Goal: Task Accomplishment & Management: Use online tool/utility

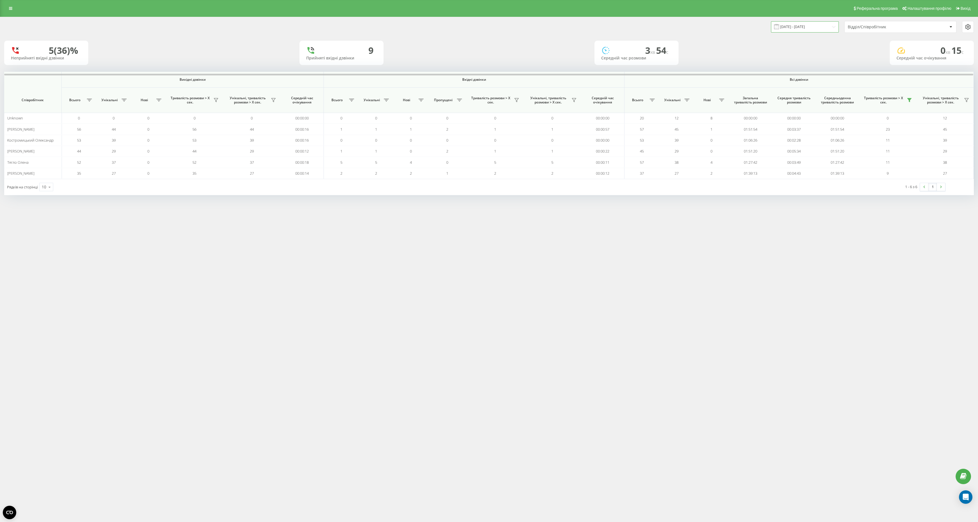
click at [795, 29] on input "19.08.2025 - 19.08.2025" at bounding box center [805, 26] width 68 height 11
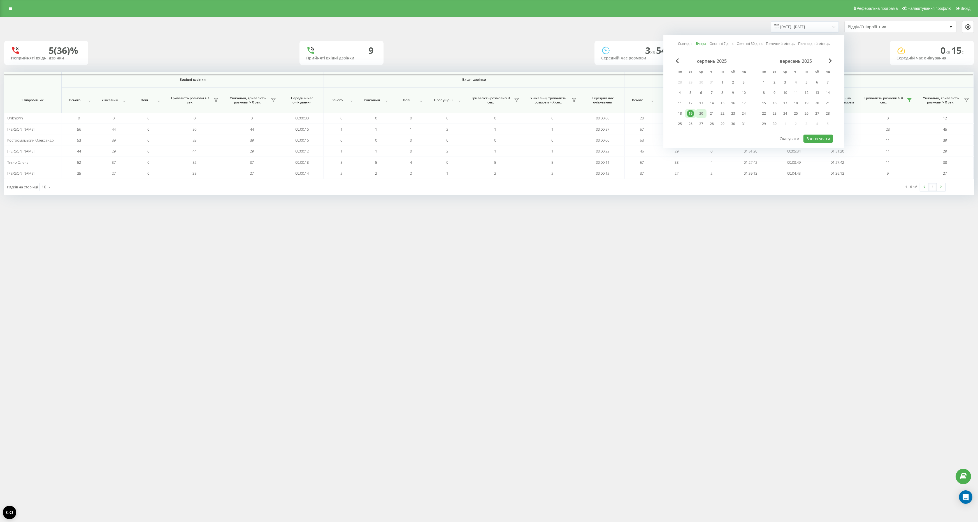
click at [700, 113] on div "20" at bounding box center [701, 113] width 7 height 7
click at [823, 138] on button "Застосувати" at bounding box center [819, 138] width 30 height 8
type input "[DATE] - [DATE]"
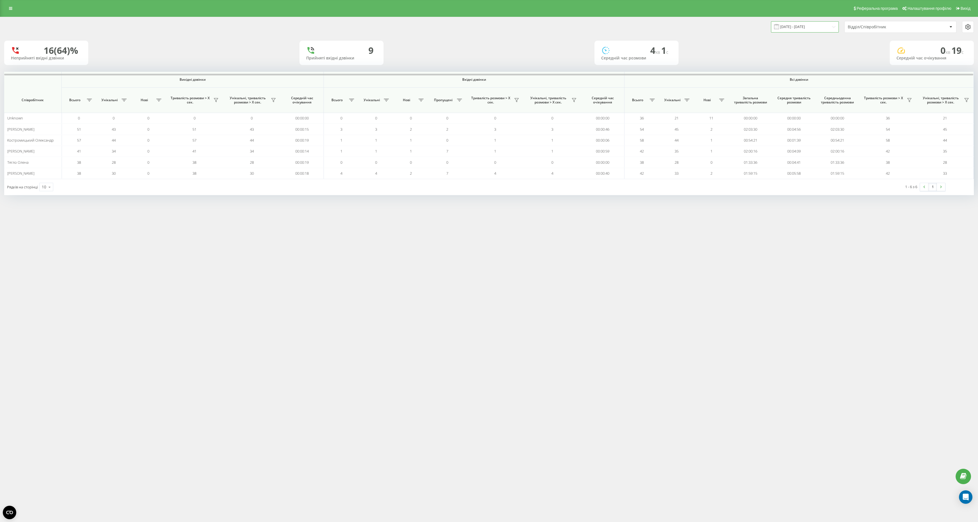
click at [816, 30] on input "[DATE] - [DATE]" at bounding box center [805, 26] width 68 height 11
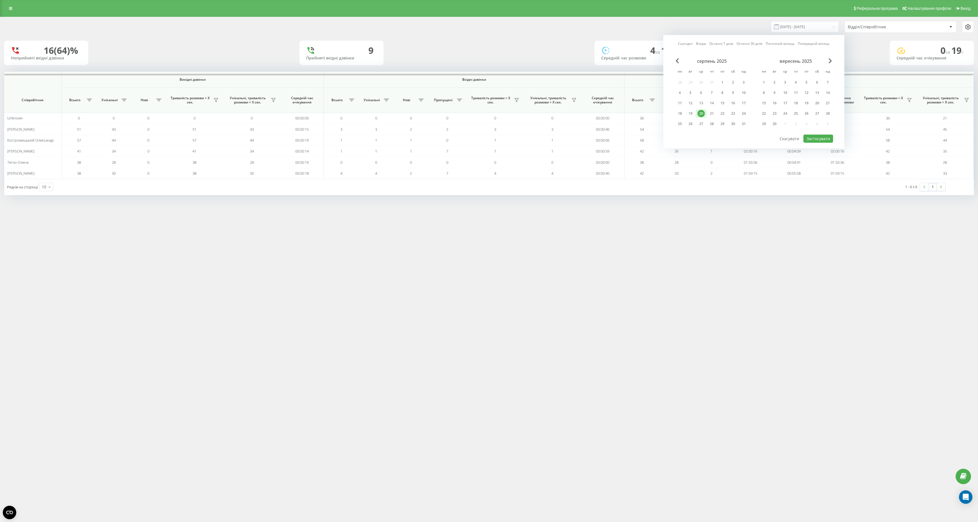
click at [872, 51] on div "16 (64)% Неприйняті вхідні дзвінки 9 Прийняті вхідні дзвінки 4 хв 1 c Середній …" at bounding box center [489, 53] width 970 height 24
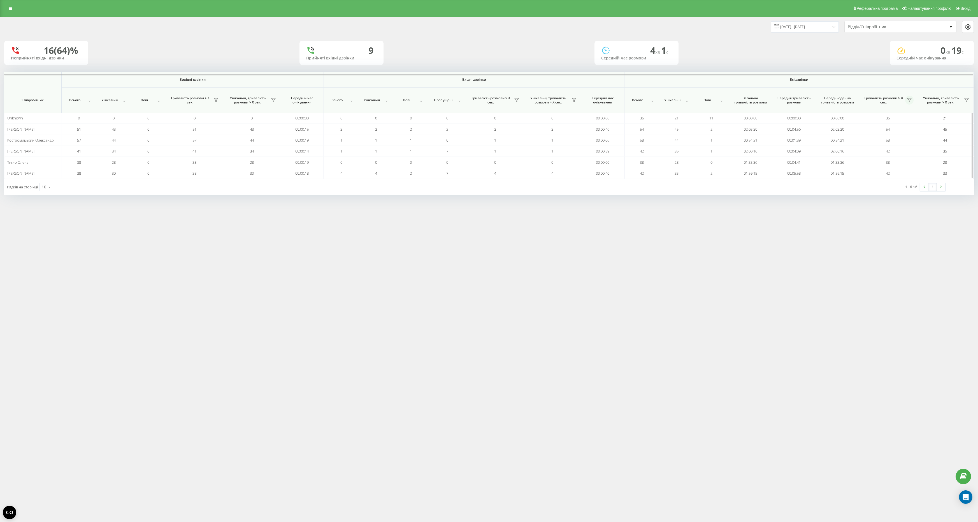
click at [911, 101] on icon at bounding box center [909, 100] width 4 height 4
click at [873, 125] on label "понад 1 хвилину" at bounding box center [874, 124] width 63 height 5
radio input "true"
click at [891, 154] on button "Застосувати" at bounding box center [894, 159] width 36 height 11
click at [837, 208] on div "Реферальна програма Налаштування профілю Вихід 20.08.2025 - 20.08.2025 Відділ/С…" at bounding box center [489, 261] width 978 height 522
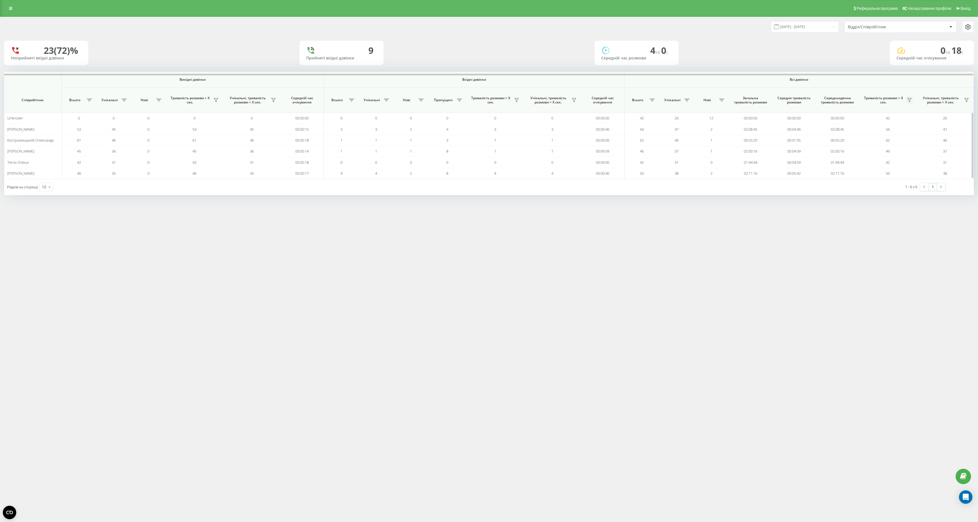
click at [913, 98] on button at bounding box center [909, 100] width 9 height 9
click at [877, 127] on label "понад 1 хвилину і 30 секунд" at bounding box center [874, 132] width 63 height 10
radio input "true"
click at [880, 124] on label "понад 1 хвилину" at bounding box center [874, 124] width 63 height 5
radio input "true"
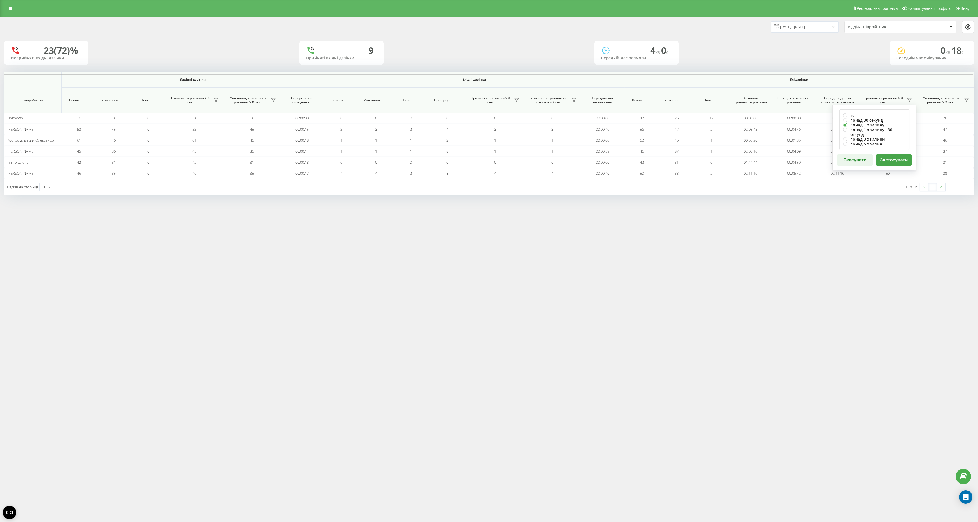
click at [888, 154] on button "Застосувати" at bounding box center [894, 159] width 36 height 11
click at [910, 100] on icon at bounding box center [909, 100] width 4 height 4
click at [846, 213] on div "Реферальна програма Налаштування профілю Вихід [DATE] - [DATE] Відділ/Співробіт…" at bounding box center [489, 261] width 978 height 522
click at [905, 186] on div "1 - 6 з 6" at bounding box center [911, 187] width 12 height 6
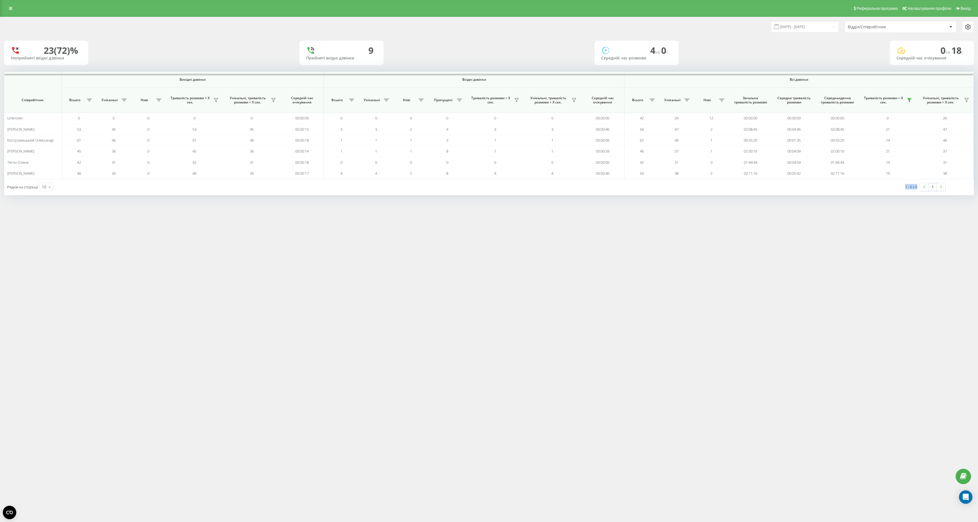
click at [905, 186] on div "1 - 6 з 6" at bounding box center [911, 187] width 12 height 6
click at [911, 186] on div "1 - 6 з 6" at bounding box center [911, 187] width 12 height 6
click at [908, 186] on div "1 - 6 з 6" at bounding box center [911, 187] width 12 height 6
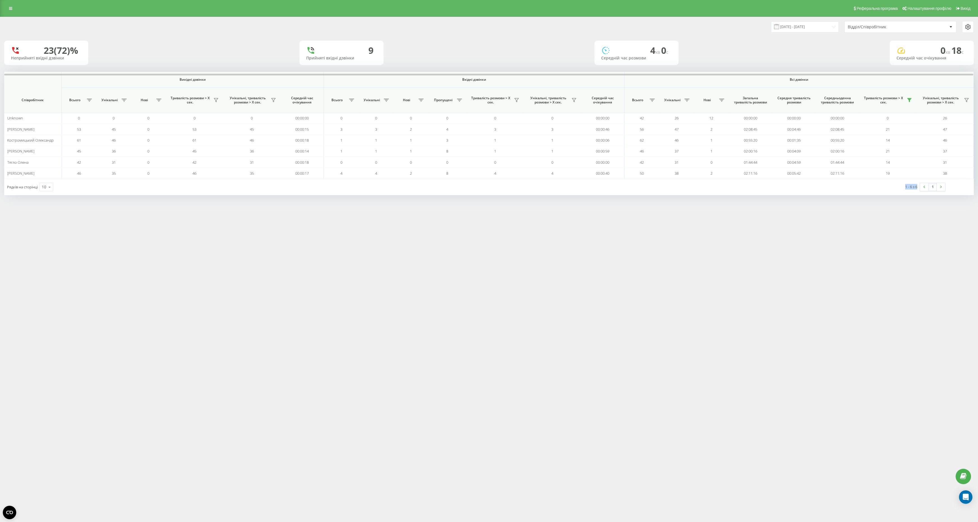
click at [914, 186] on div "1 - 6 з 6" at bounding box center [911, 187] width 12 height 6
drag, startPoint x: 917, startPoint y: 186, endPoint x: 901, endPoint y: 187, distance: 16.3
click at [901, 187] on div "1 - 6 з 6 1" at bounding box center [768, 187] width 364 height 16
drag, startPoint x: 901, startPoint y: 187, endPoint x: 918, endPoint y: 187, distance: 17.1
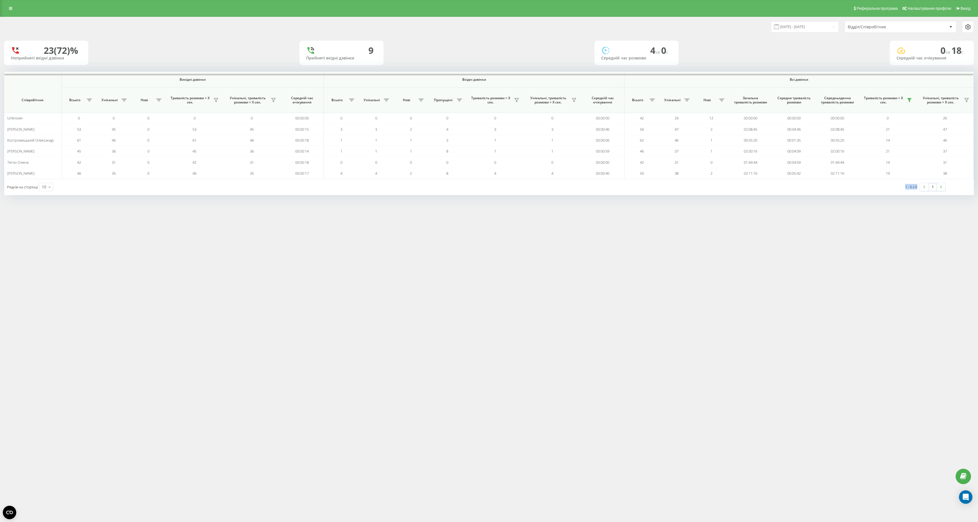
click at [918, 187] on div "1 - 6 з 6 1" at bounding box center [768, 187] width 364 height 16
drag, startPoint x: 918, startPoint y: 187, endPoint x: 902, endPoint y: 187, distance: 15.4
click at [902, 187] on div "1 - 6 з 6 1" at bounding box center [768, 187] width 364 height 16
drag, startPoint x: 902, startPoint y: 187, endPoint x: 916, endPoint y: 187, distance: 14.0
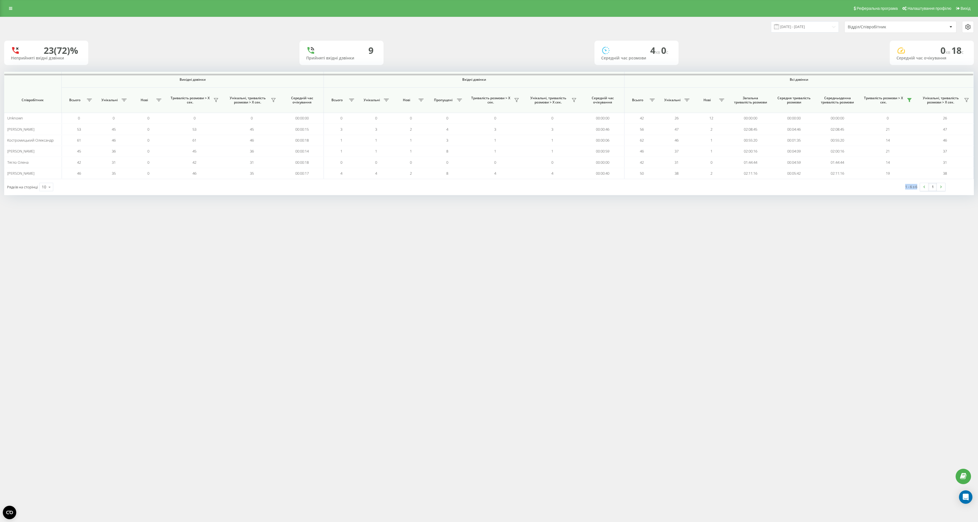
click at [916, 187] on div "1 - 6 з 6 1" at bounding box center [768, 187] width 364 height 16
click at [844, 192] on div "1 - 6 з 6 1" at bounding box center [768, 187] width 364 height 16
drag, startPoint x: 787, startPoint y: 79, endPoint x: 810, endPoint y: 79, distance: 23.0
click at [810, 79] on span "Всі дзвінки" at bounding box center [799, 79] width 309 height 4
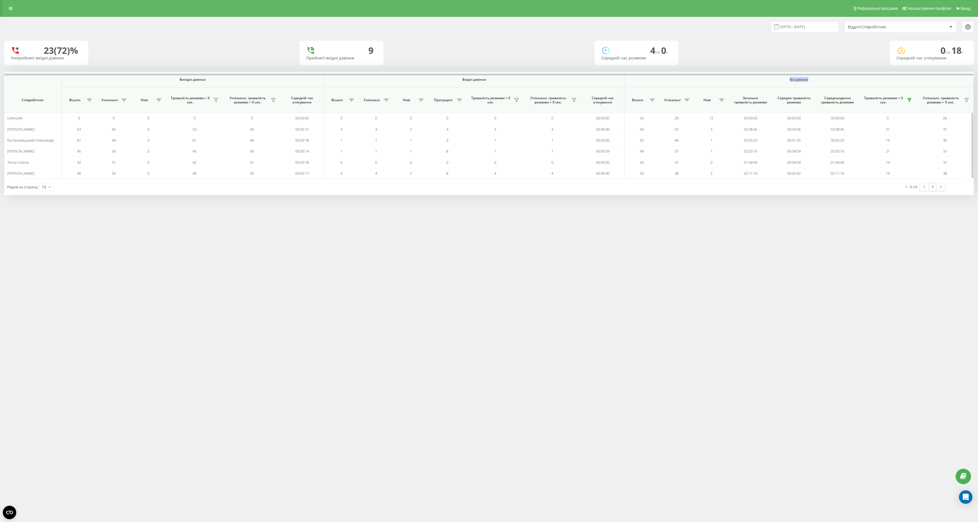
drag, startPoint x: 815, startPoint y: 79, endPoint x: 780, endPoint y: 79, distance: 35.0
click at [780, 79] on span "Всі дзвінки" at bounding box center [799, 79] width 309 height 4
click at [792, 80] on span "Всі дзвінки" at bounding box center [799, 79] width 309 height 4
drag, startPoint x: 786, startPoint y: 80, endPoint x: 819, endPoint y: 80, distance: 32.8
click at [819, 80] on span "Всі дзвінки" at bounding box center [799, 79] width 309 height 4
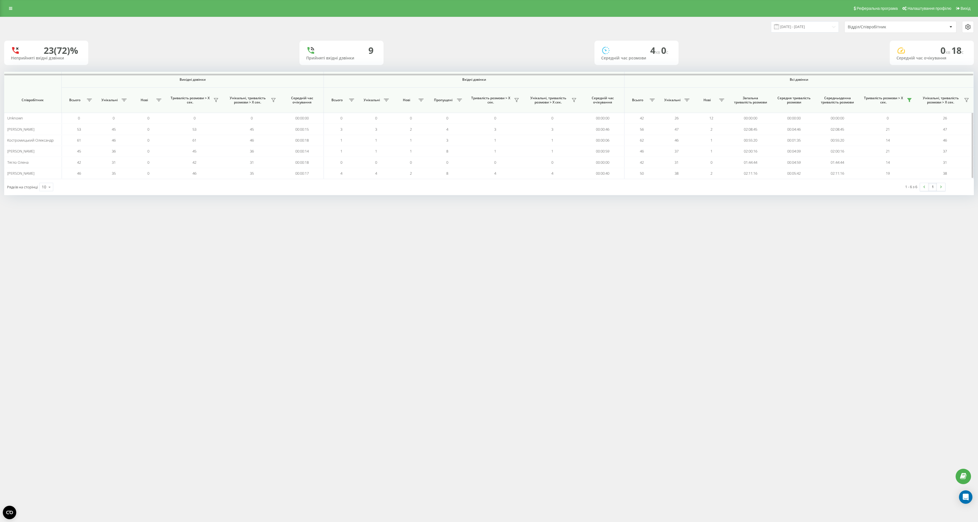
click at [819, 80] on span "Всі дзвінки" at bounding box center [799, 79] width 309 height 4
drag, startPoint x: 827, startPoint y: 80, endPoint x: 772, endPoint y: 79, distance: 54.4
click at [772, 80] on span "Всі дзвінки" at bounding box center [799, 79] width 309 height 4
click at [784, 80] on span "Всі дзвінки" at bounding box center [799, 79] width 309 height 4
drag, startPoint x: 783, startPoint y: 80, endPoint x: 817, endPoint y: 80, distance: 34.2
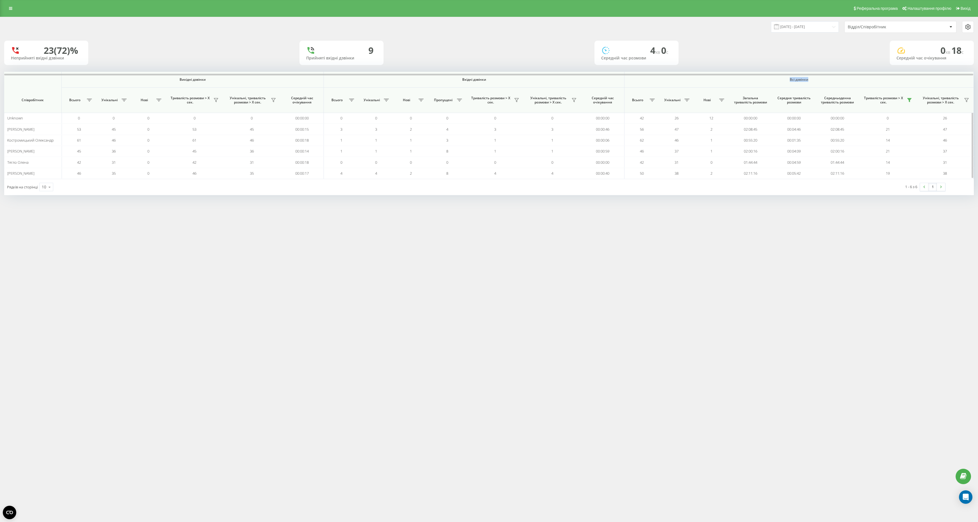
click at [817, 80] on span "Всі дзвінки" at bounding box center [799, 79] width 309 height 4
drag, startPoint x: 825, startPoint y: 80, endPoint x: 772, endPoint y: 80, distance: 53.5
click at [772, 80] on span "Всі дзвінки" at bounding box center [799, 79] width 309 height 4
click at [778, 81] on span "Всі дзвінки" at bounding box center [799, 79] width 309 height 4
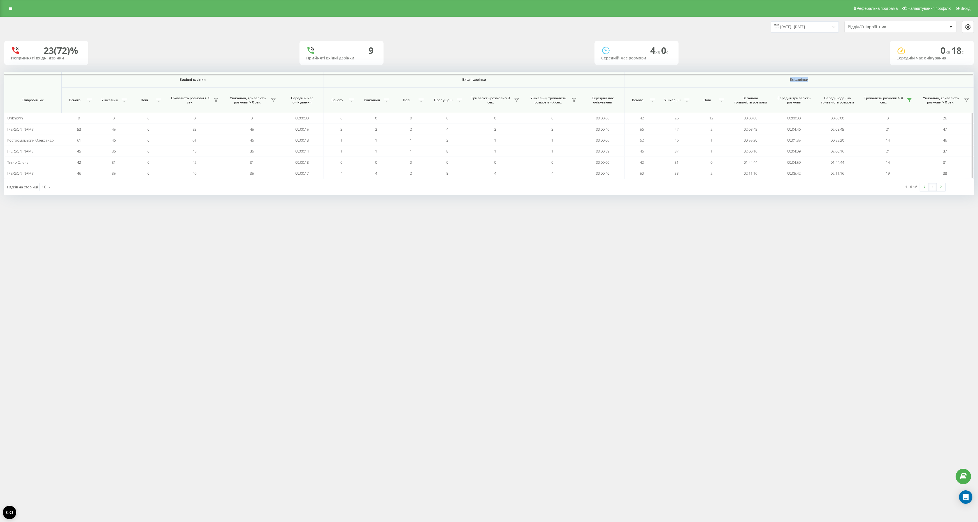
drag, startPoint x: 783, startPoint y: 81, endPoint x: 809, endPoint y: 81, distance: 26.1
click at [809, 81] on span "Всі дзвінки" at bounding box center [799, 79] width 309 height 4
drag, startPoint x: 786, startPoint y: 80, endPoint x: 809, endPoint y: 79, distance: 23.3
click at [810, 79] on span "Всі дзвінки" at bounding box center [799, 79] width 309 height 4
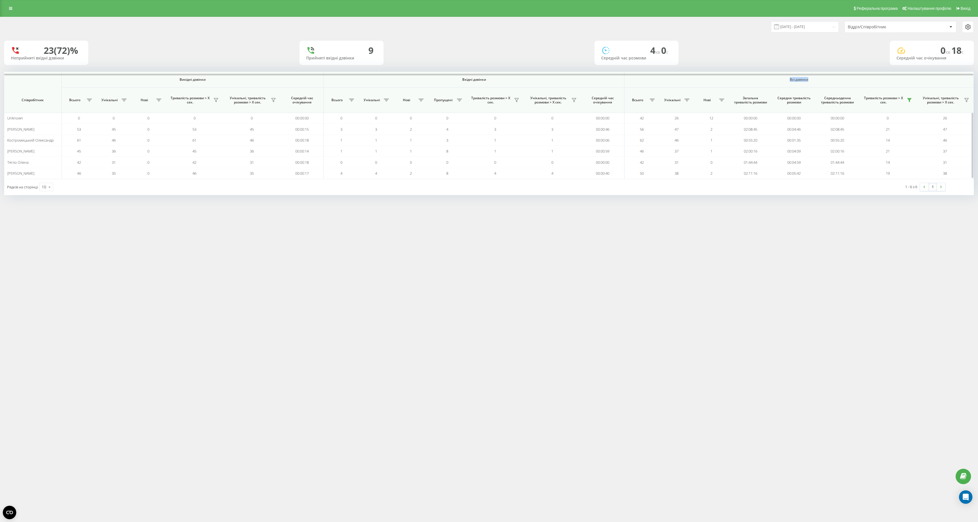
click at [809, 79] on span "Всі дзвінки" at bounding box center [799, 79] width 309 height 4
drag, startPoint x: 813, startPoint y: 79, endPoint x: 783, endPoint y: 79, distance: 29.7
click at [783, 79] on span "Всі дзвінки" at bounding box center [799, 79] width 309 height 4
drag, startPoint x: 783, startPoint y: 79, endPoint x: 816, endPoint y: 79, distance: 32.8
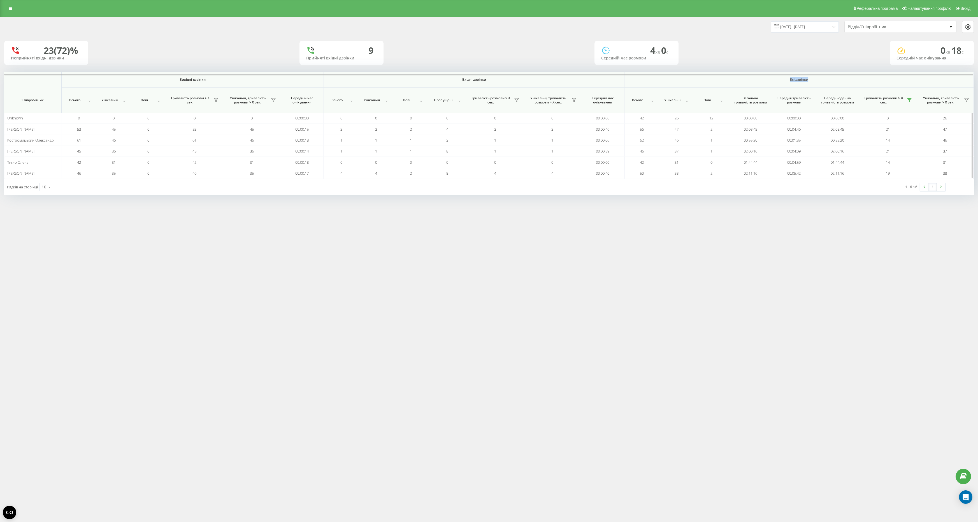
click at [816, 79] on span "Всі дзвінки" at bounding box center [799, 79] width 309 height 4
click at [818, 80] on span "Всі дзвінки" at bounding box center [799, 79] width 309 height 4
drag, startPoint x: 790, startPoint y: 80, endPoint x: 822, endPoint y: 80, distance: 32.2
click at [822, 80] on span "Всі дзвінки" at bounding box center [799, 79] width 309 height 4
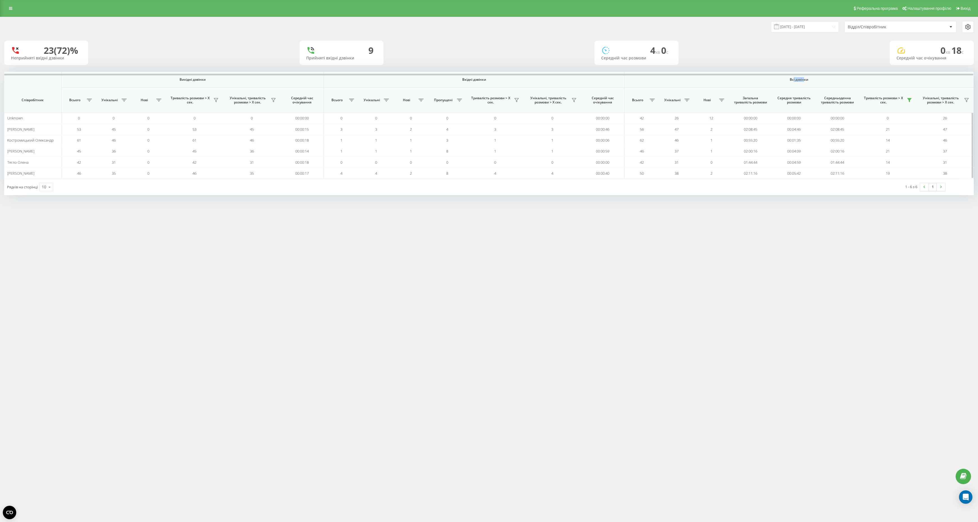
drag, startPoint x: 793, startPoint y: 80, endPoint x: 806, endPoint y: 80, distance: 12.3
click at [806, 80] on span "Всі дзвінки" at bounding box center [799, 79] width 309 height 4
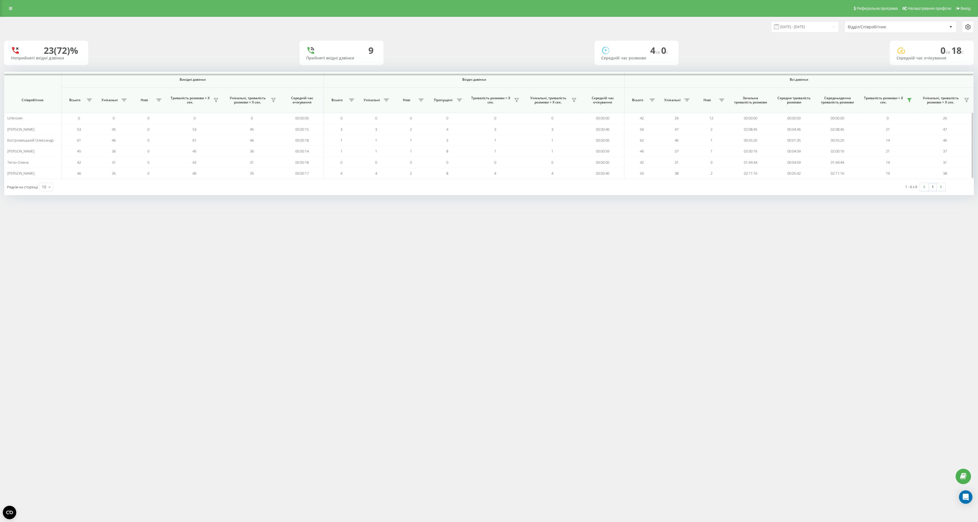
click at [813, 80] on span "Всі дзвінки" at bounding box center [799, 79] width 309 height 4
click at [900, 59] on div "Середній час очікування" at bounding box center [932, 58] width 71 height 5
click at [927, 58] on div "Середній час очікування" at bounding box center [932, 58] width 71 height 5
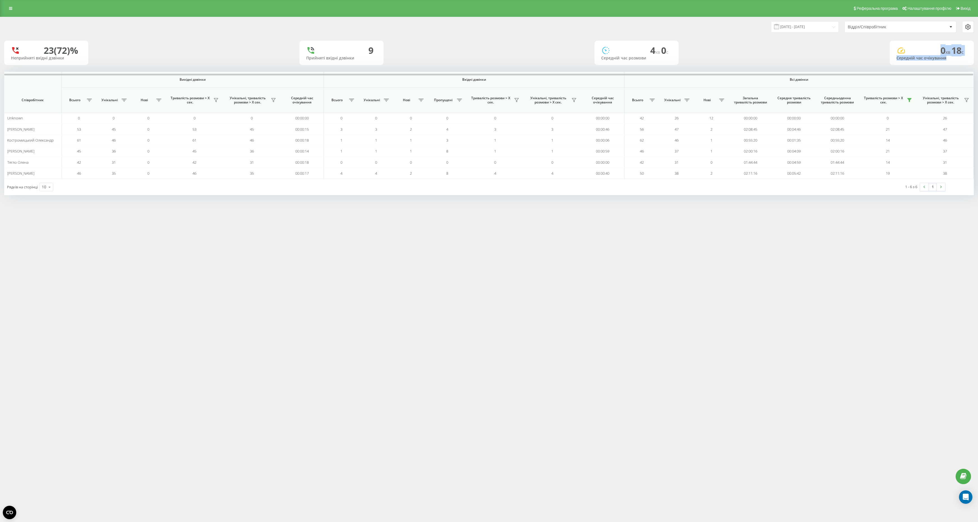
drag, startPoint x: 947, startPoint y: 59, endPoint x: 941, endPoint y: 51, distance: 9.8
click at [941, 51] on div "0 хв 18 c Середній час очікування" at bounding box center [932, 53] width 84 height 24
click at [941, 51] on span "0 хв" at bounding box center [946, 50] width 11 height 12
drag, startPoint x: 941, startPoint y: 51, endPoint x: 945, endPoint y: 57, distance: 7.5
click at [945, 57] on div "0 хв 18 c Середній час очікування" at bounding box center [932, 53] width 84 height 24
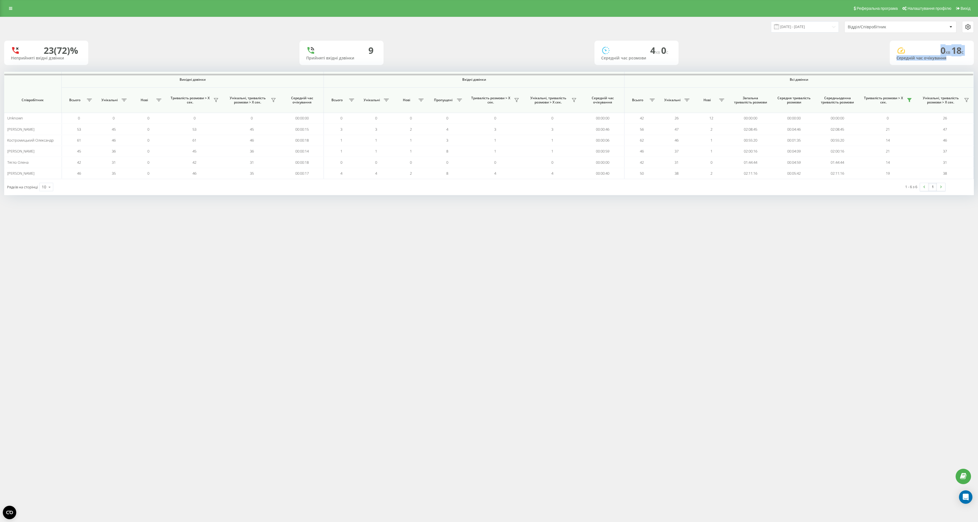
click at [935, 59] on div "Середній час очікування" at bounding box center [932, 58] width 71 height 5
click at [943, 59] on div "Середній час очікування" at bounding box center [932, 58] width 71 height 5
click at [793, 78] on span "Всі дзвінки" at bounding box center [799, 79] width 309 height 4
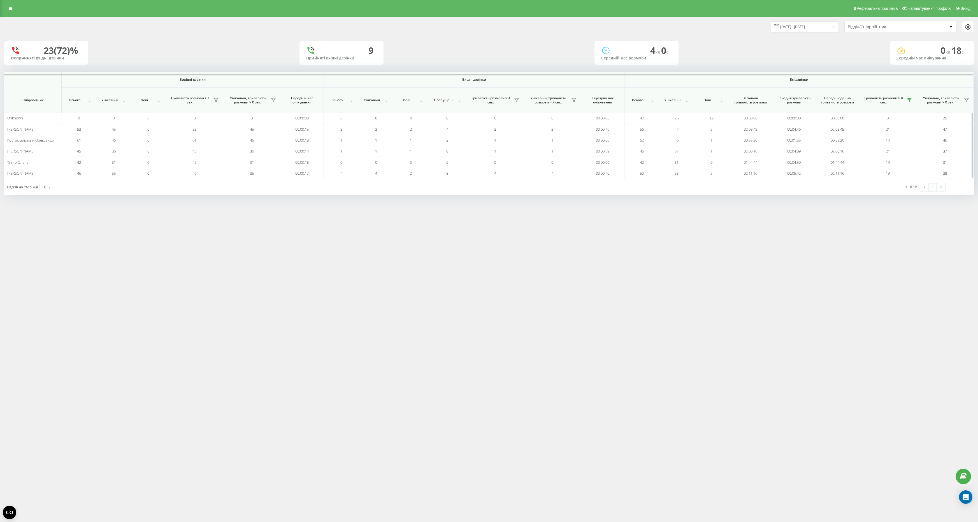
click at [793, 78] on span "Всі дзвінки" at bounding box center [799, 79] width 309 height 4
click at [799, 80] on span "Всі дзвінки" at bounding box center [799, 79] width 309 height 4
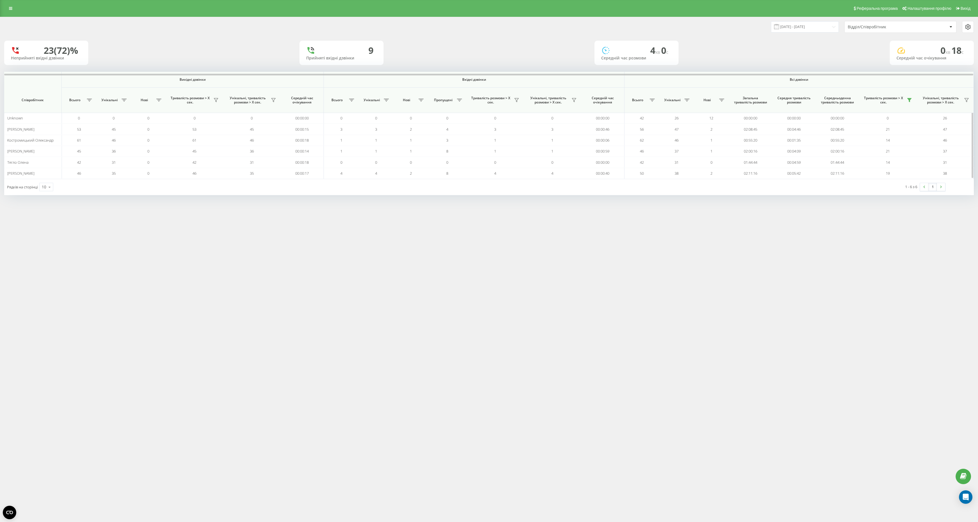
click at [802, 81] on span "Всі дзвінки" at bounding box center [799, 79] width 309 height 4
drag, startPoint x: 785, startPoint y: 80, endPoint x: 811, endPoint y: 80, distance: 26.3
click at [812, 80] on span "Всі дзвінки" at bounding box center [799, 79] width 309 height 4
click at [811, 80] on span "Всі дзвінки" at bounding box center [799, 79] width 309 height 4
drag, startPoint x: 821, startPoint y: 80, endPoint x: 783, endPoint y: 80, distance: 38.4
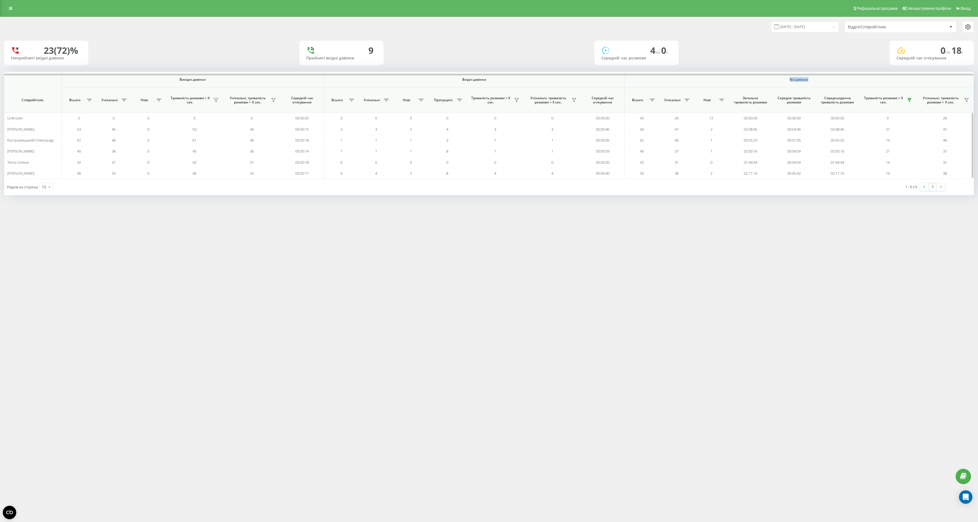
click at [783, 80] on span "Всі дзвінки" at bounding box center [799, 79] width 309 height 4
drag, startPoint x: 786, startPoint y: 80, endPoint x: 818, endPoint y: 80, distance: 32.2
click at [818, 80] on span "Всі дзвінки" at bounding box center [799, 79] width 309 height 4
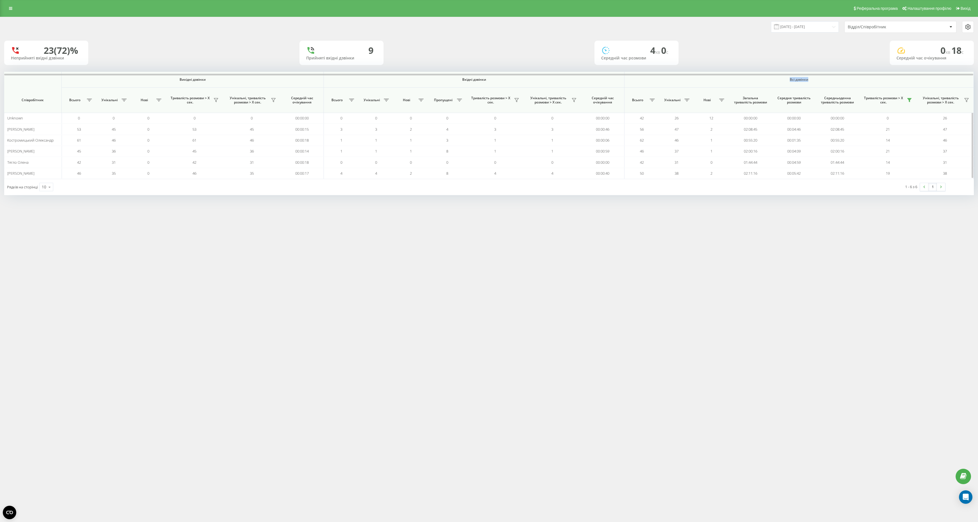
drag, startPoint x: 818, startPoint y: 80, endPoint x: 779, endPoint y: 80, distance: 39.2
click at [779, 80] on span "Всі дзвінки" at bounding box center [799, 79] width 309 height 4
click at [909, 100] on icon at bounding box center [910, 100] width 4 height 4
click at [873, 126] on label "понад 1 хвилину" at bounding box center [874, 124] width 63 height 5
radio input "true"
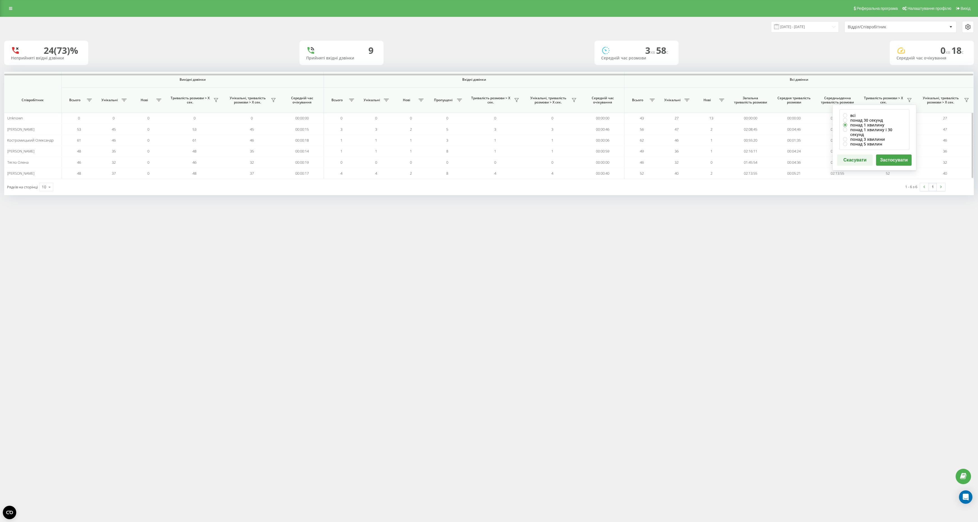
click at [887, 154] on button "Застосувати" at bounding box center [894, 159] width 36 height 11
click at [909, 102] on icon at bounding box center [910, 100] width 4 height 4
click at [847, 225] on div "Реферальна програма Налаштування профілю Вихід 20.08.2025 - 20.08.2025 Відділ/С…" at bounding box center [489, 261] width 978 height 522
click at [819, 25] on input "[DATE] - [DATE]" at bounding box center [805, 26] width 68 height 11
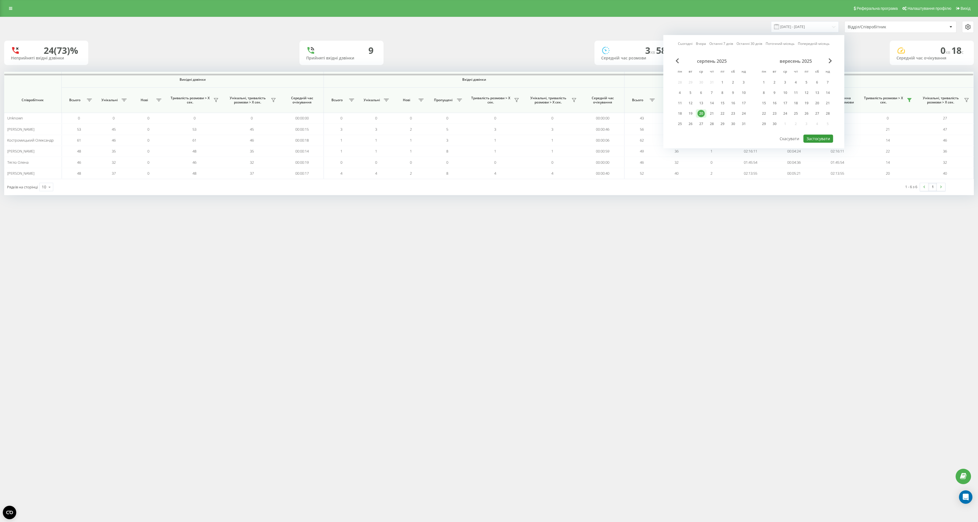
click at [818, 137] on button "Застосувати" at bounding box center [819, 138] width 30 height 8
